Goal: Check status

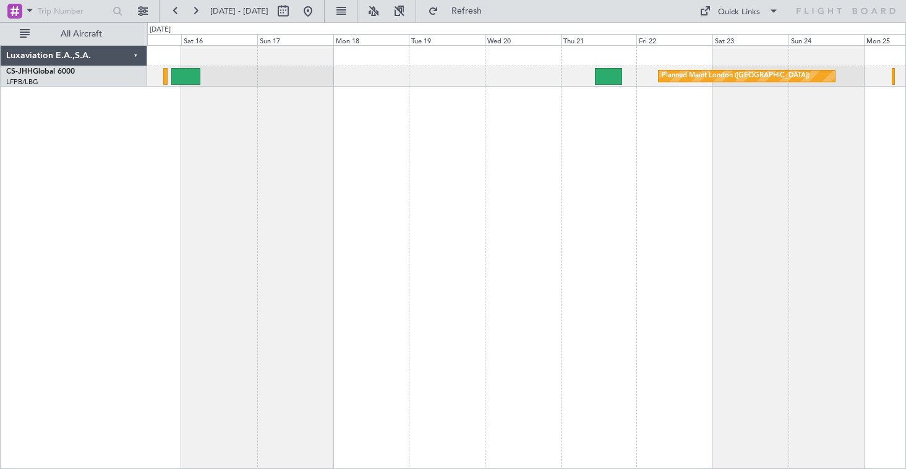
click at [352, 140] on div "Planned Maint London ([GEOGRAPHIC_DATA]) Planned Maint [GEOGRAPHIC_DATA] ([GEOG…" at bounding box center [526, 257] width 759 height 424
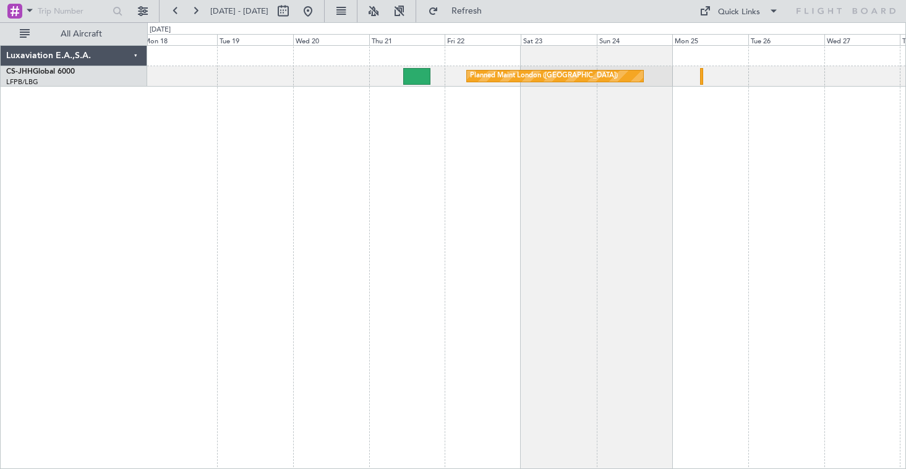
click at [598, 154] on div "Planned Maint London ([GEOGRAPHIC_DATA])" at bounding box center [526, 257] width 759 height 424
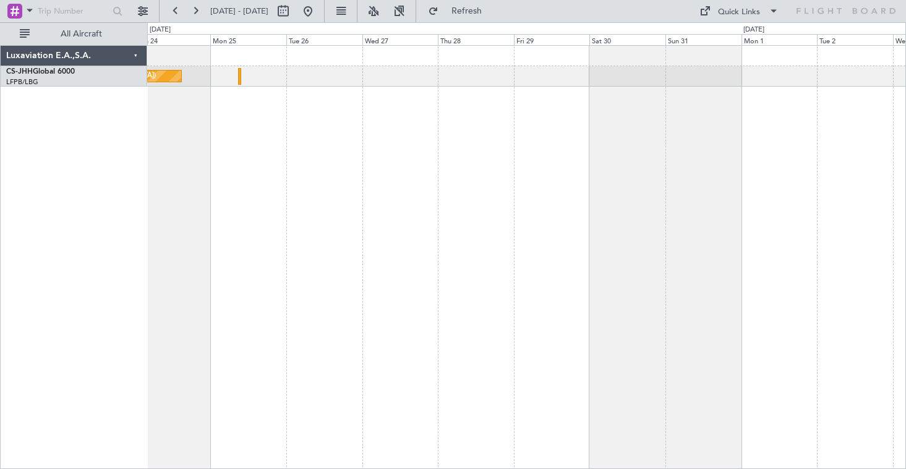
click at [309, 133] on div "Planned Maint London ([GEOGRAPHIC_DATA])" at bounding box center [526, 257] width 759 height 424
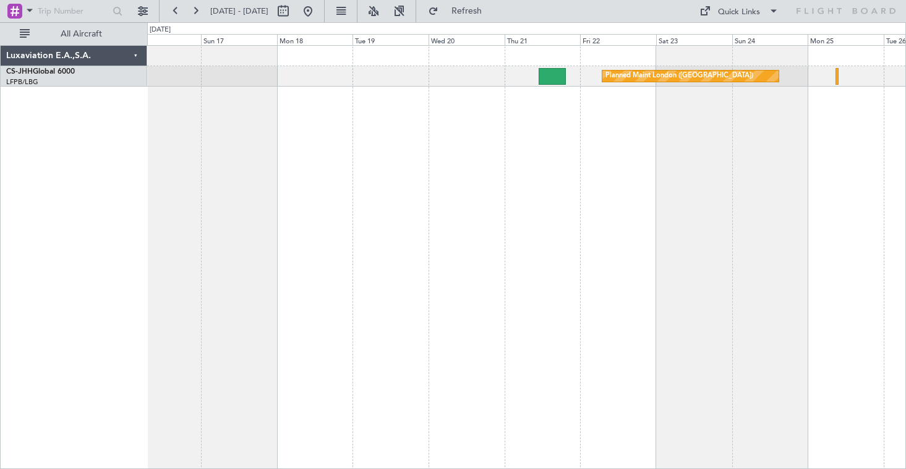
click at [906, 198] on div "Planned Maint London ([GEOGRAPHIC_DATA]) Planned Maint [GEOGRAPHIC_DATA] ([GEOG…" at bounding box center [453, 245] width 906 height 447
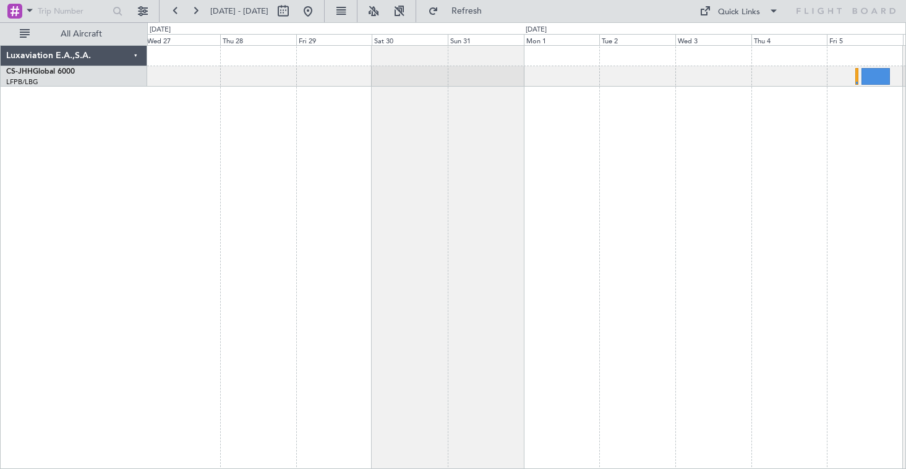
click at [42, 58] on div "Planned Maint London ([GEOGRAPHIC_DATA]) Luxaviation E.A.,S.A. CS-JHH Global 60…" at bounding box center [453, 245] width 906 height 447
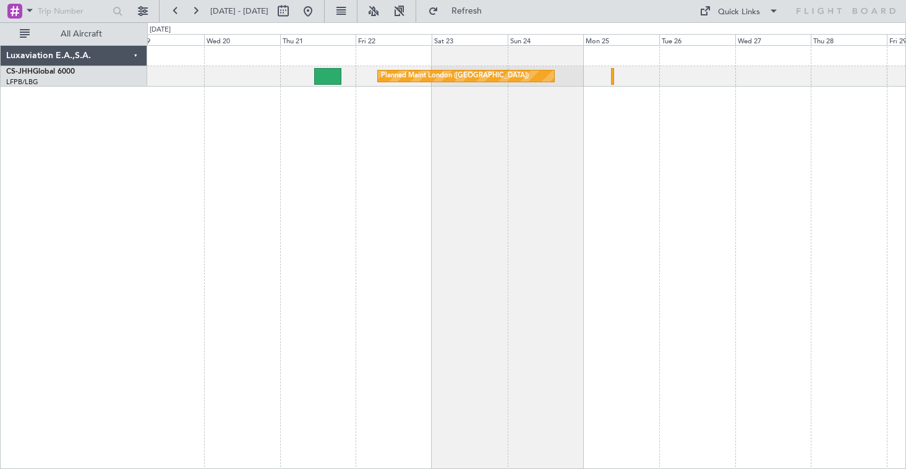
click at [906, 182] on div "Planned Maint London ([GEOGRAPHIC_DATA]) Luxaviation E.A.,S.A. CS-JHH Global 60…" at bounding box center [453, 245] width 906 height 447
